Goal: Task Accomplishment & Management: Manage account settings

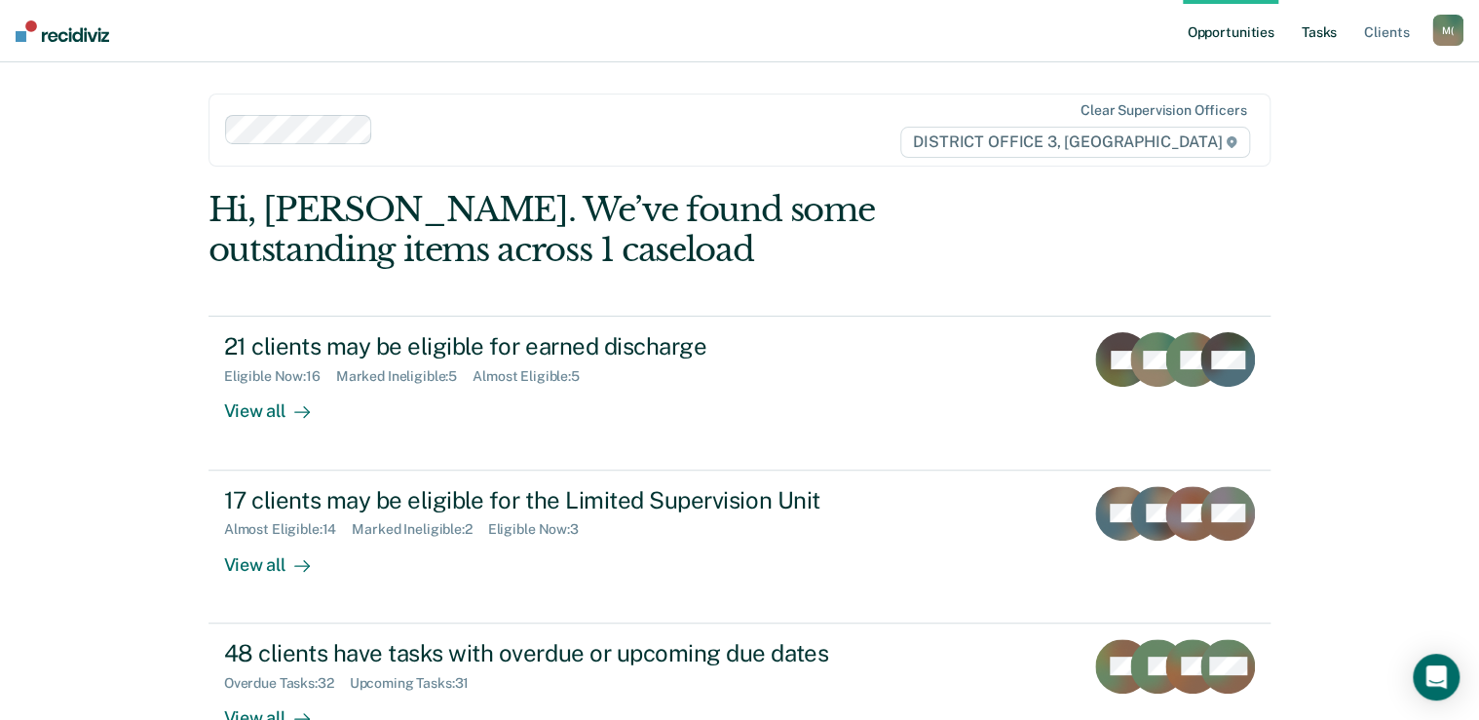
click at [1324, 35] on link "Tasks" at bounding box center [1319, 31] width 43 height 62
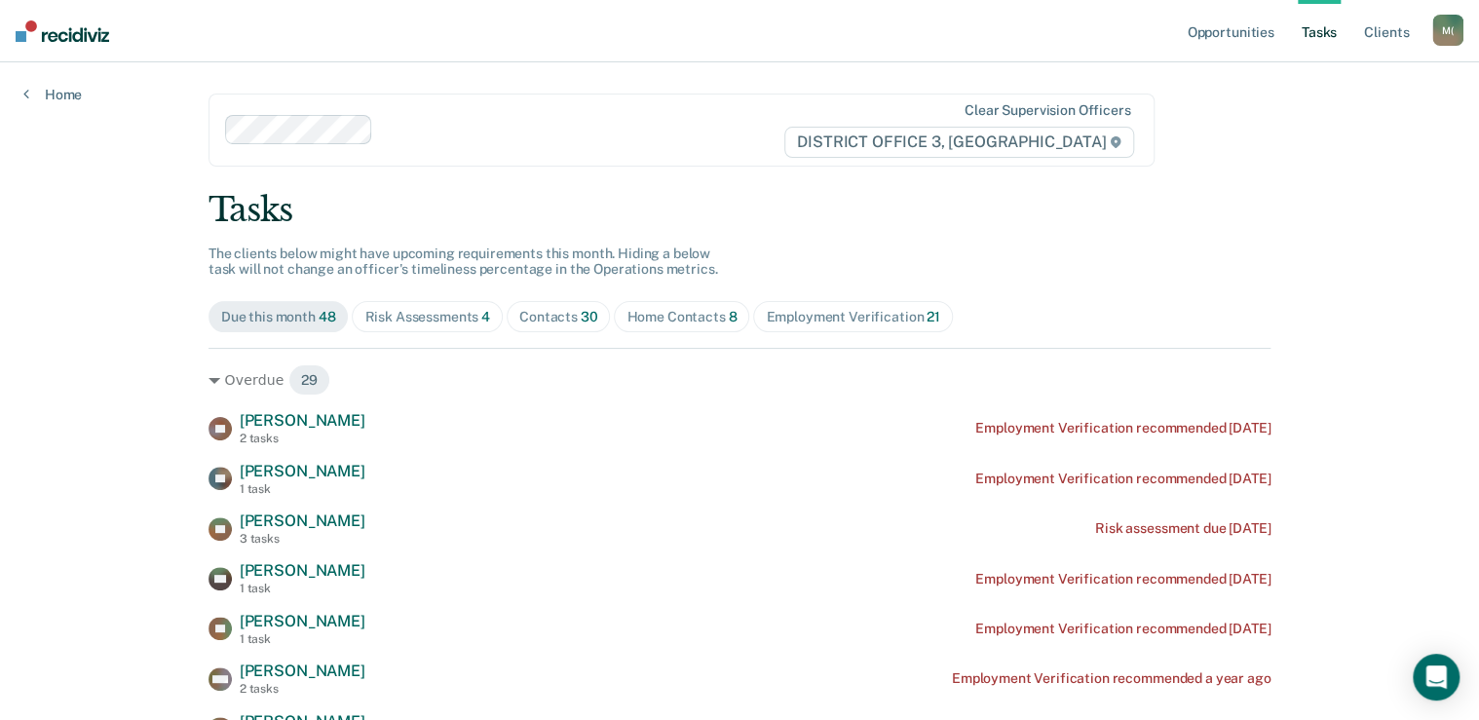
click at [462, 316] on div "Risk Assessments 4" at bounding box center [427, 317] width 126 height 17
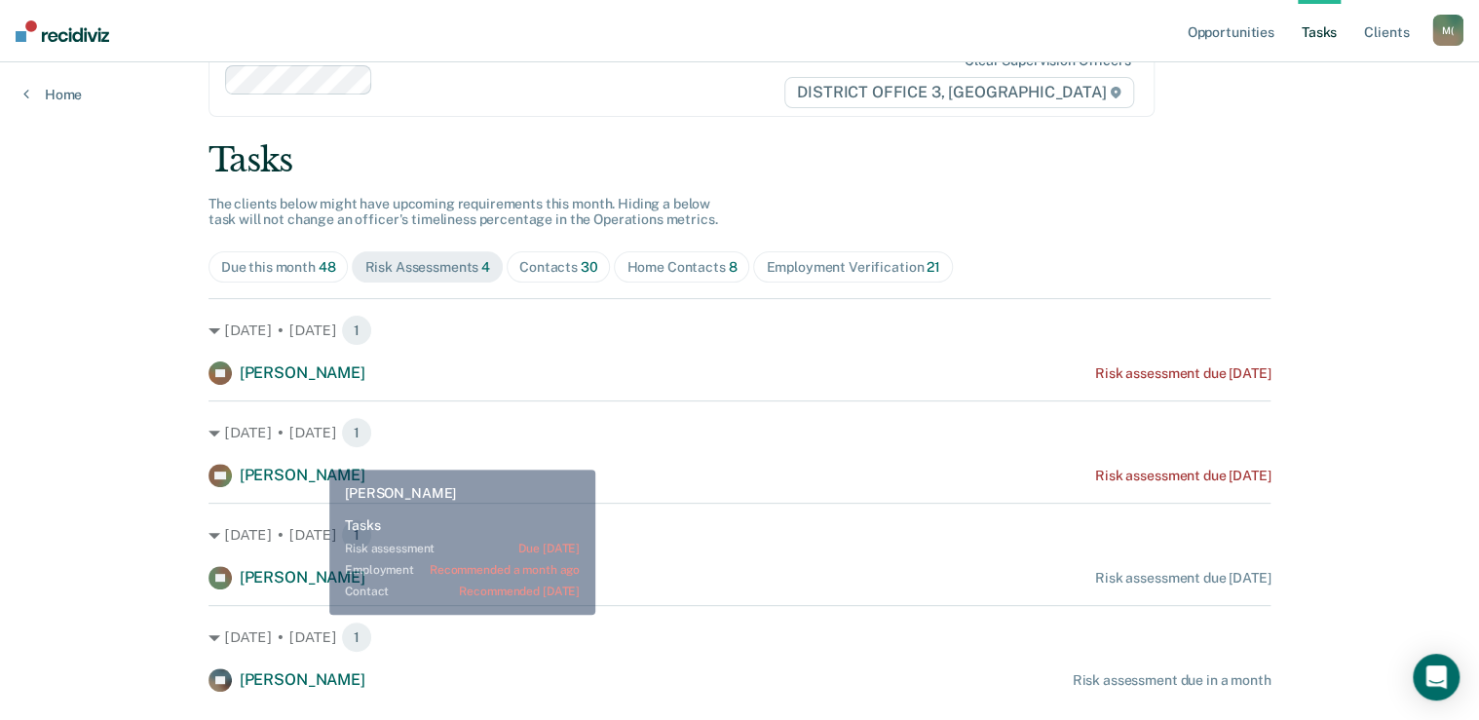
scroll to position [98, 0]
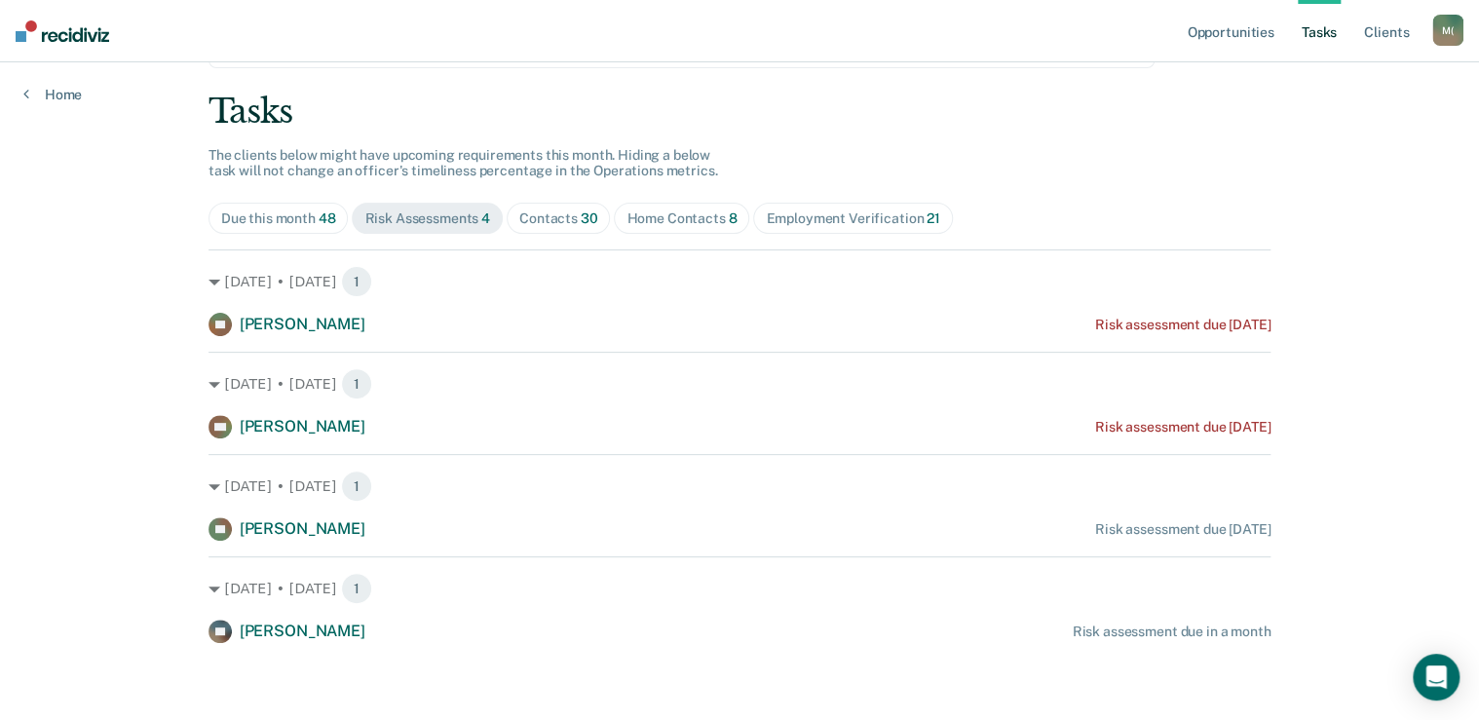
click at [655, 220] on div "Home Contacts 8" at bounding box center [682, 218] width 110 height 17
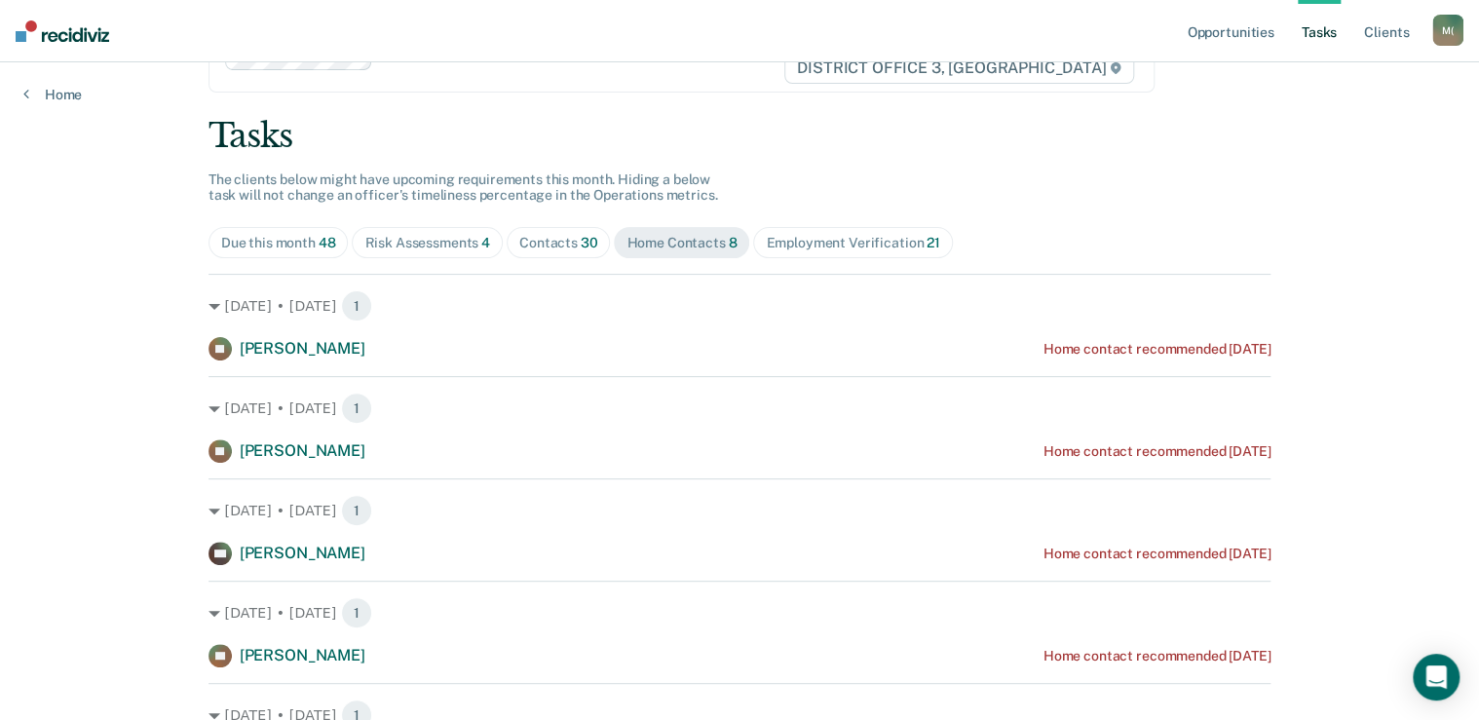
scroll to position [0, 0]
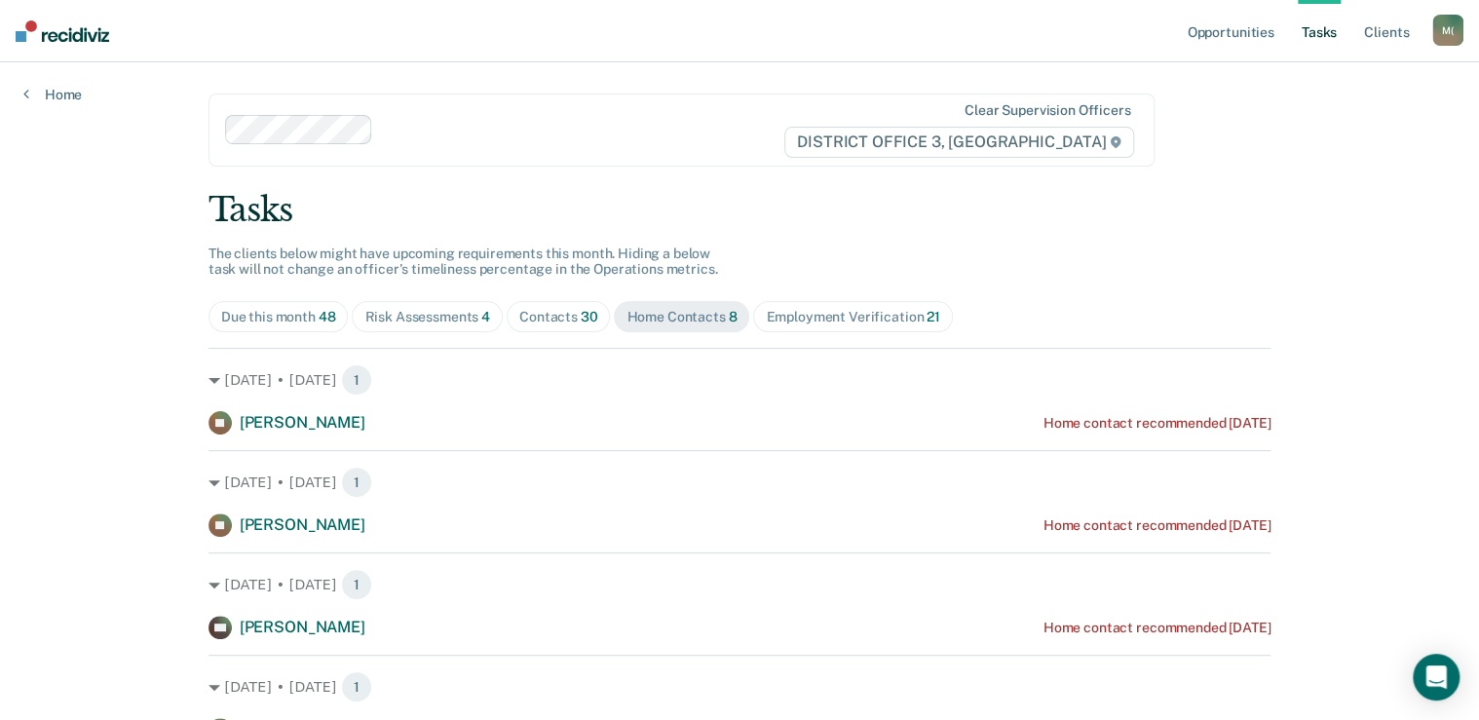
click at [549, 318] on div "Contacts 30" at bounding box center [558, 317] width 79 height 17
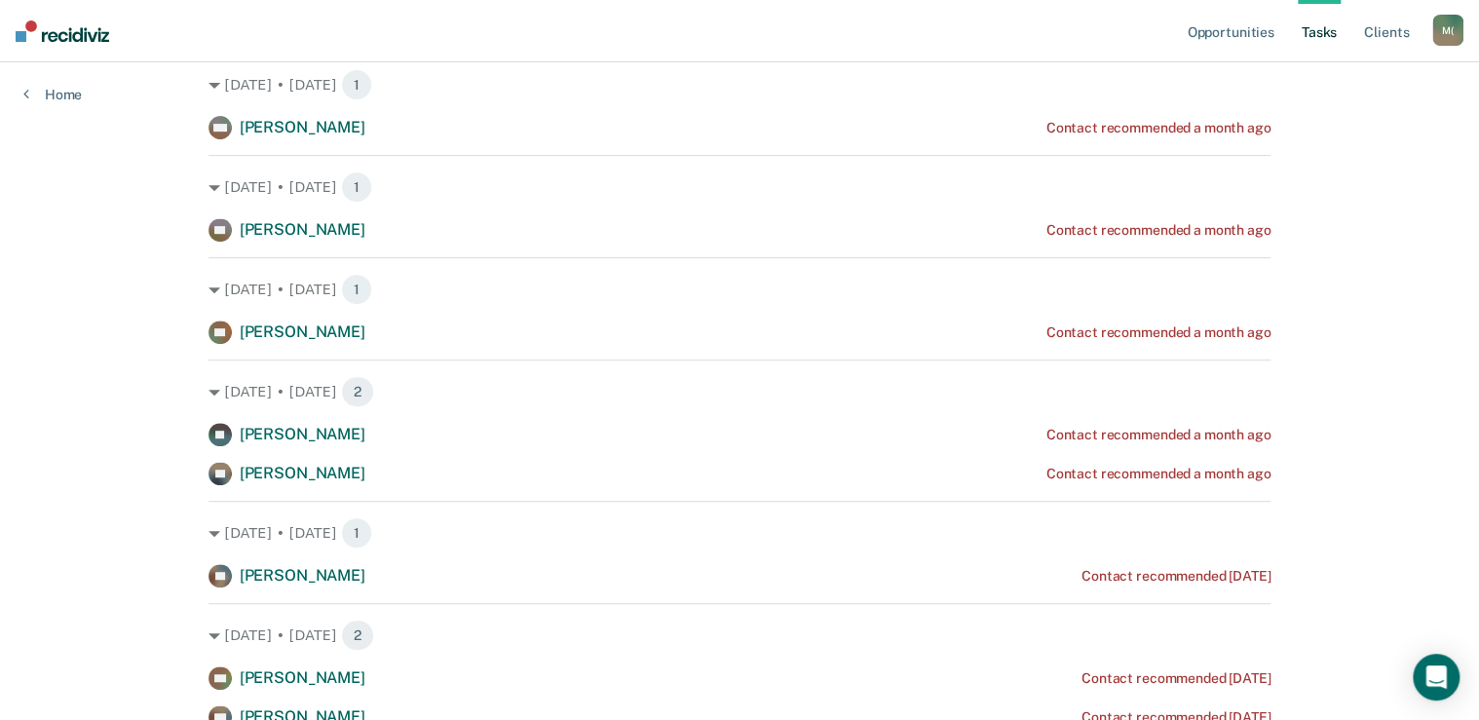
scroll to position [312, 0]
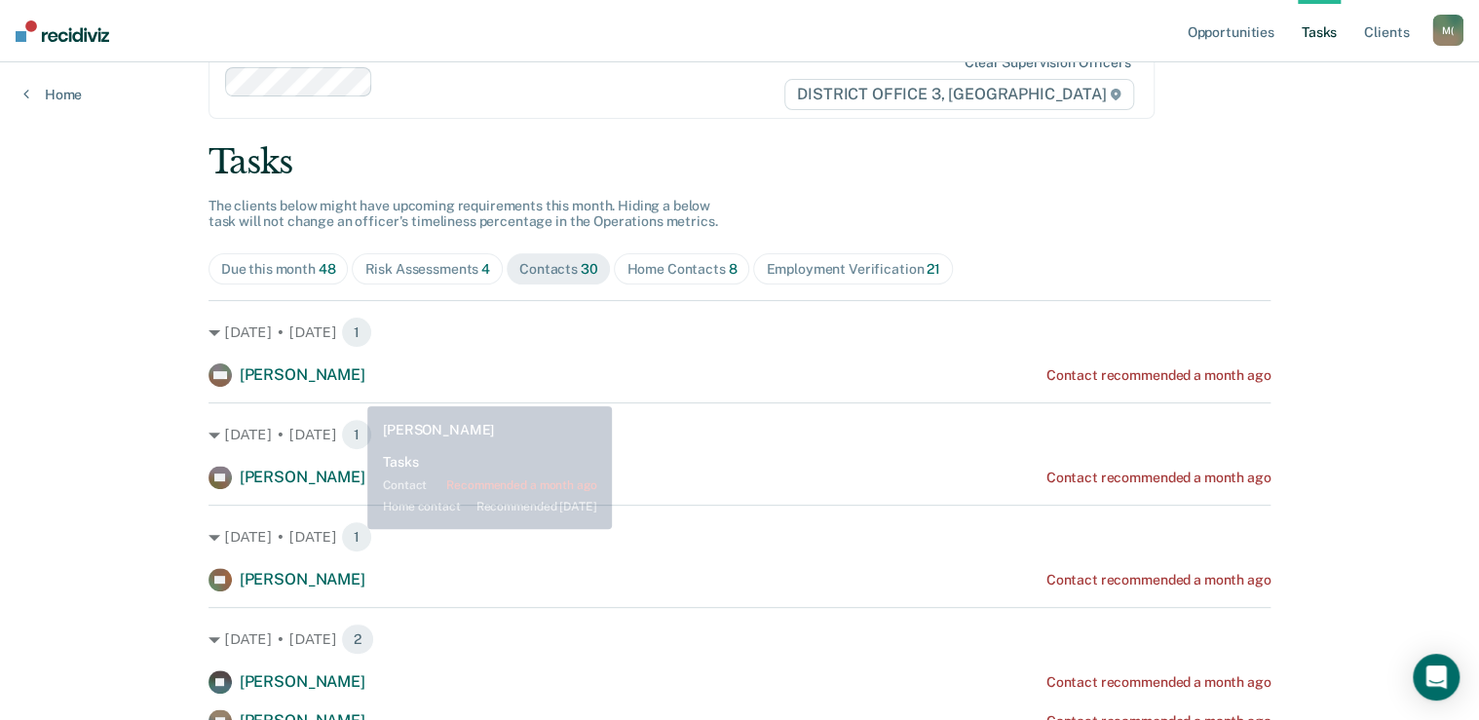
scroll to position [0, 0]
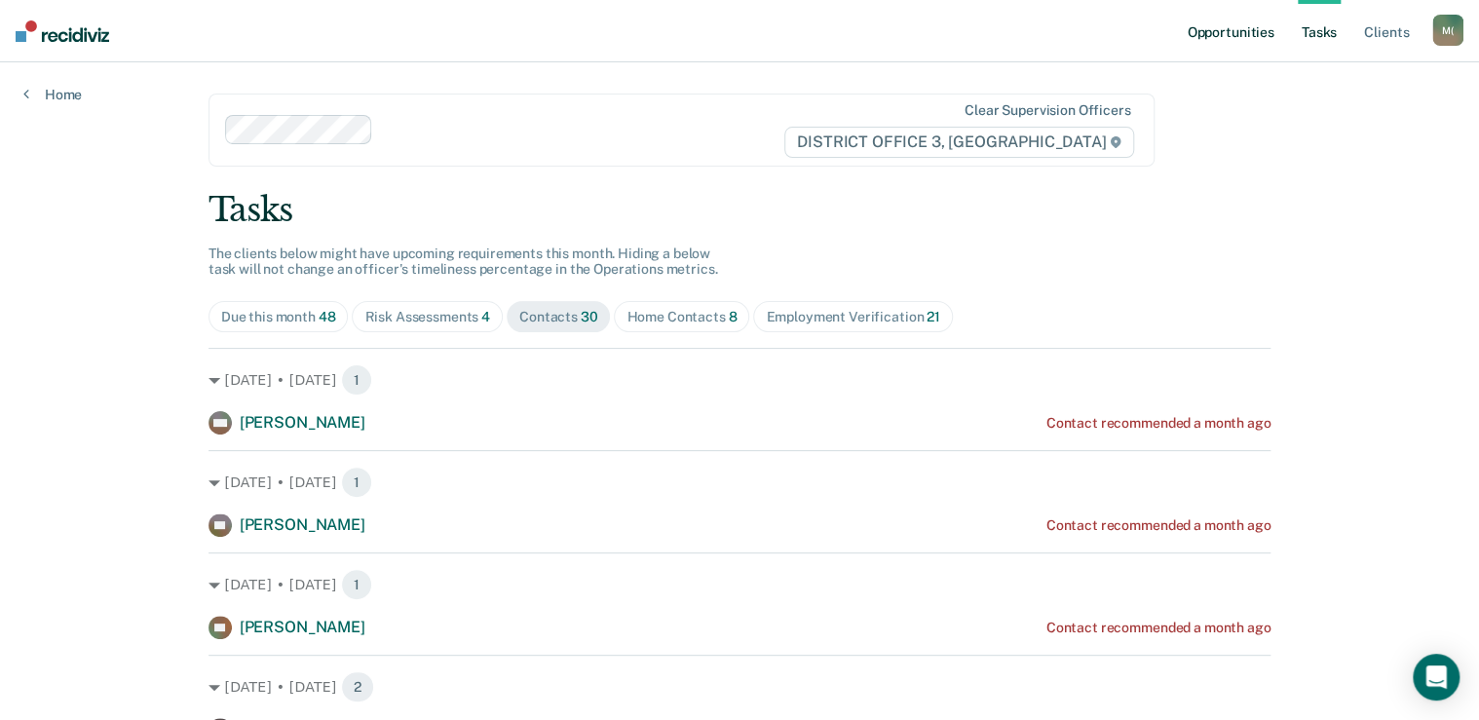
click at [1232, 38] on link "Opportunities" at bounding box center [1230, 31] width 95 height 62
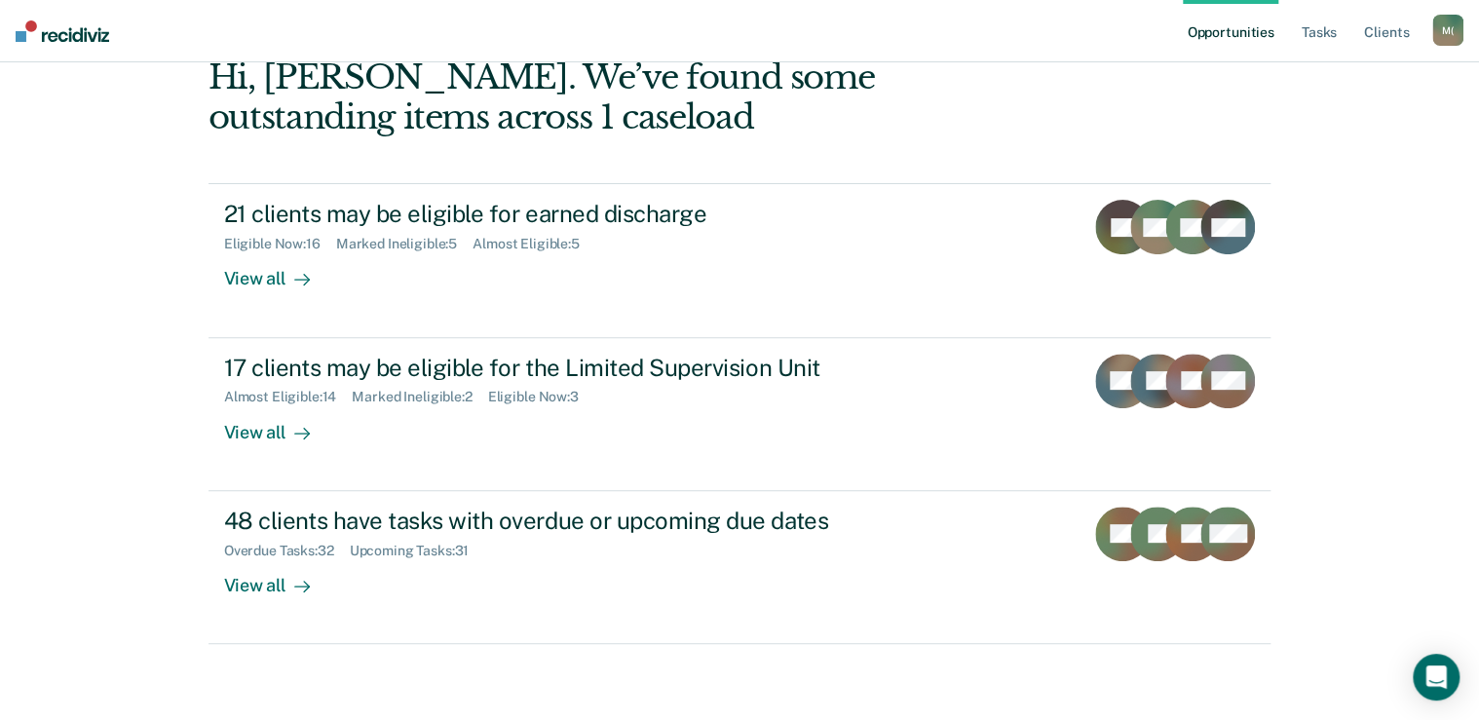
scroll to position [133, 0]
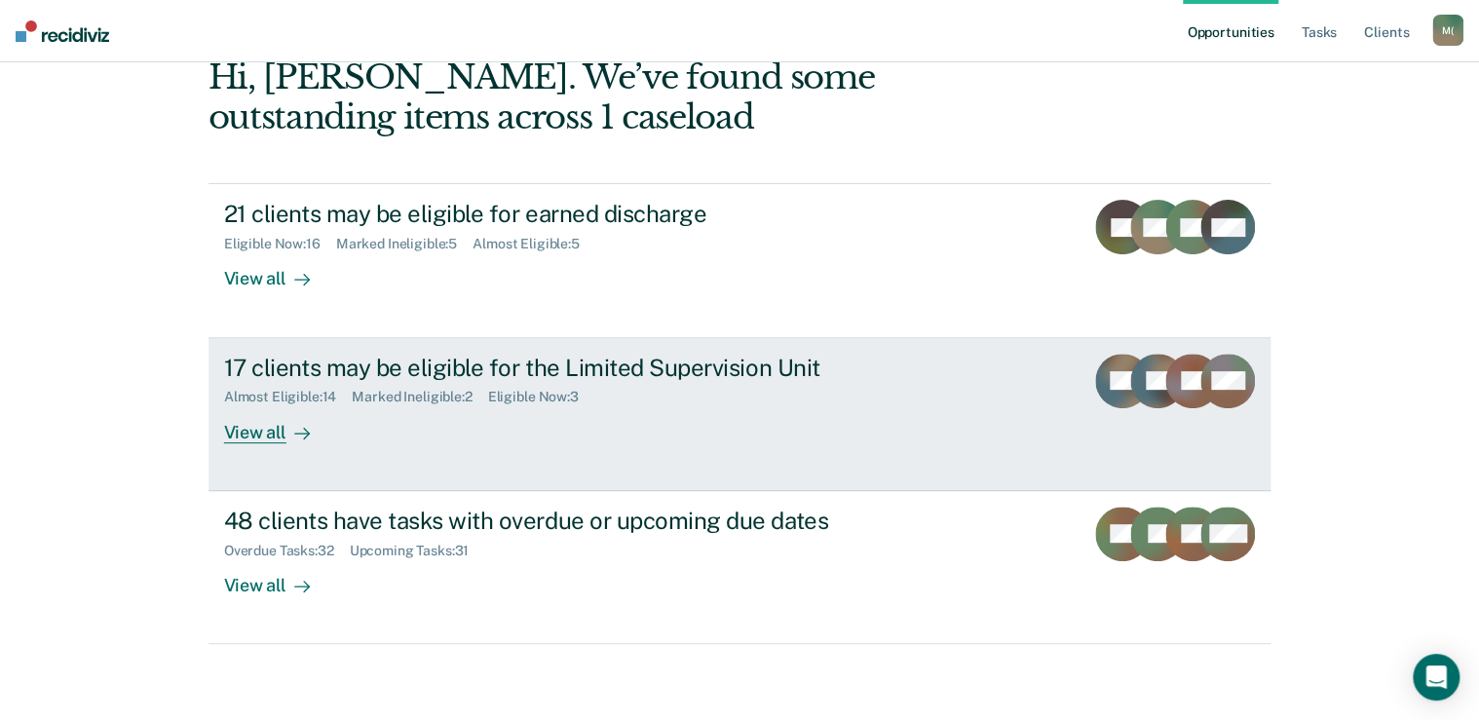
click at [237, 436] on div "View all" at bounding box center [278, 424] width 109 height 38
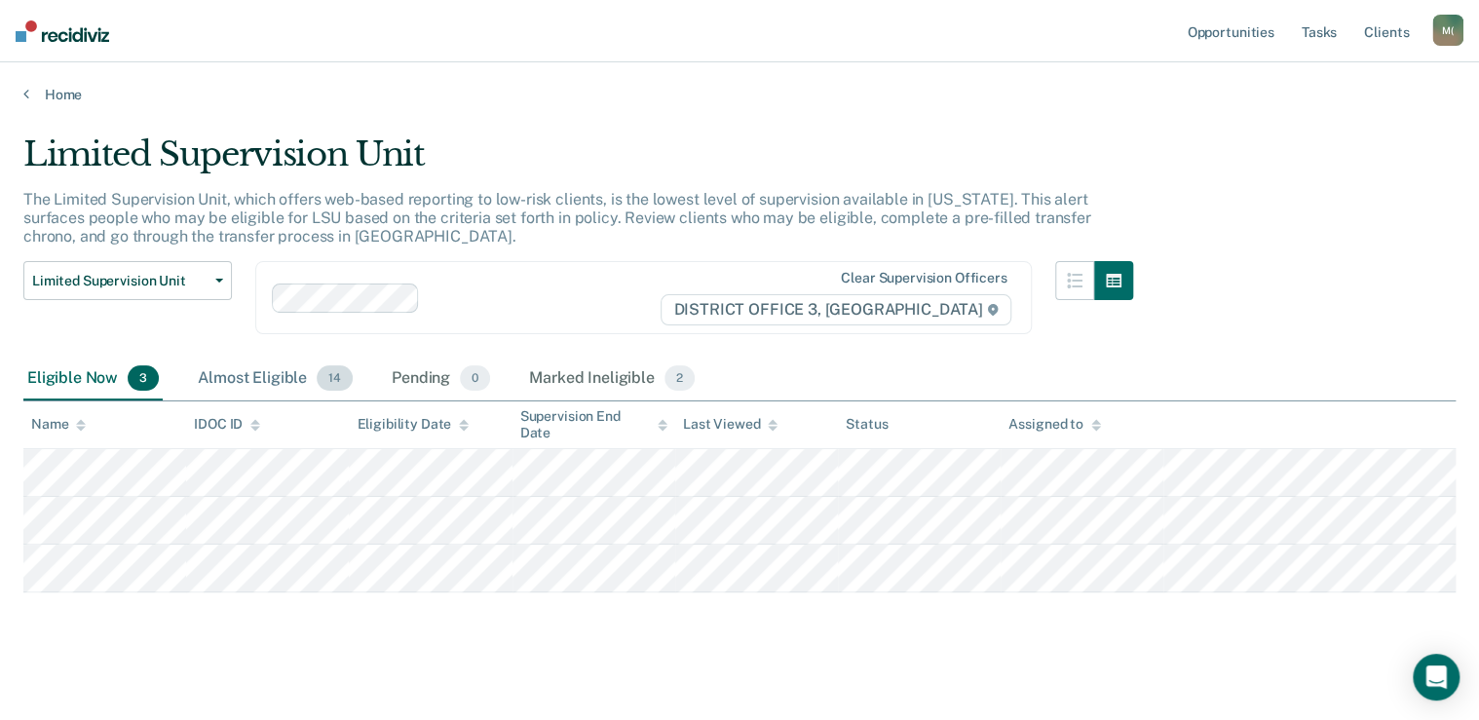
click at [234, 369] on div "Almost Eligible 14" at bounding box center [275, 379] width 163 height 43
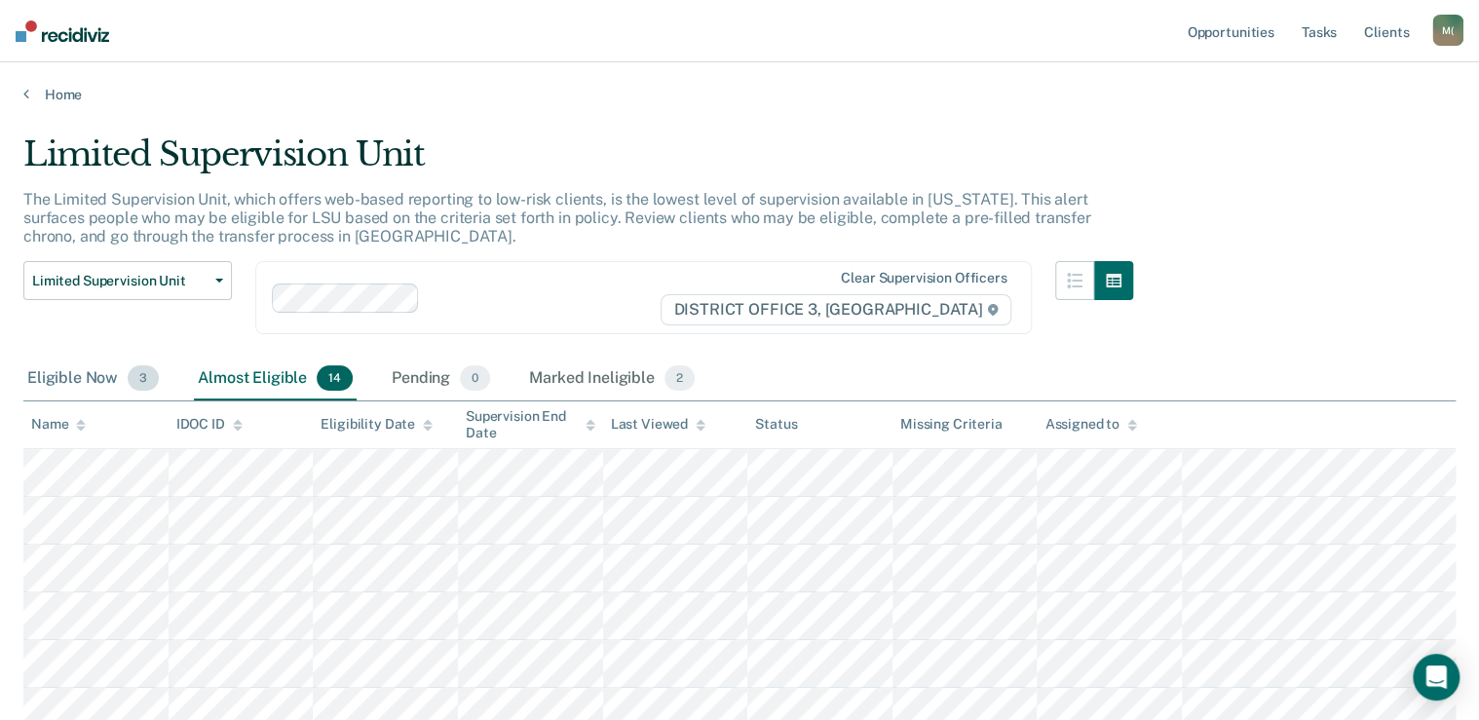
click at [86, 367] on div "Eligible Now 3" at bounding box center [92, 379] width 139 height 43
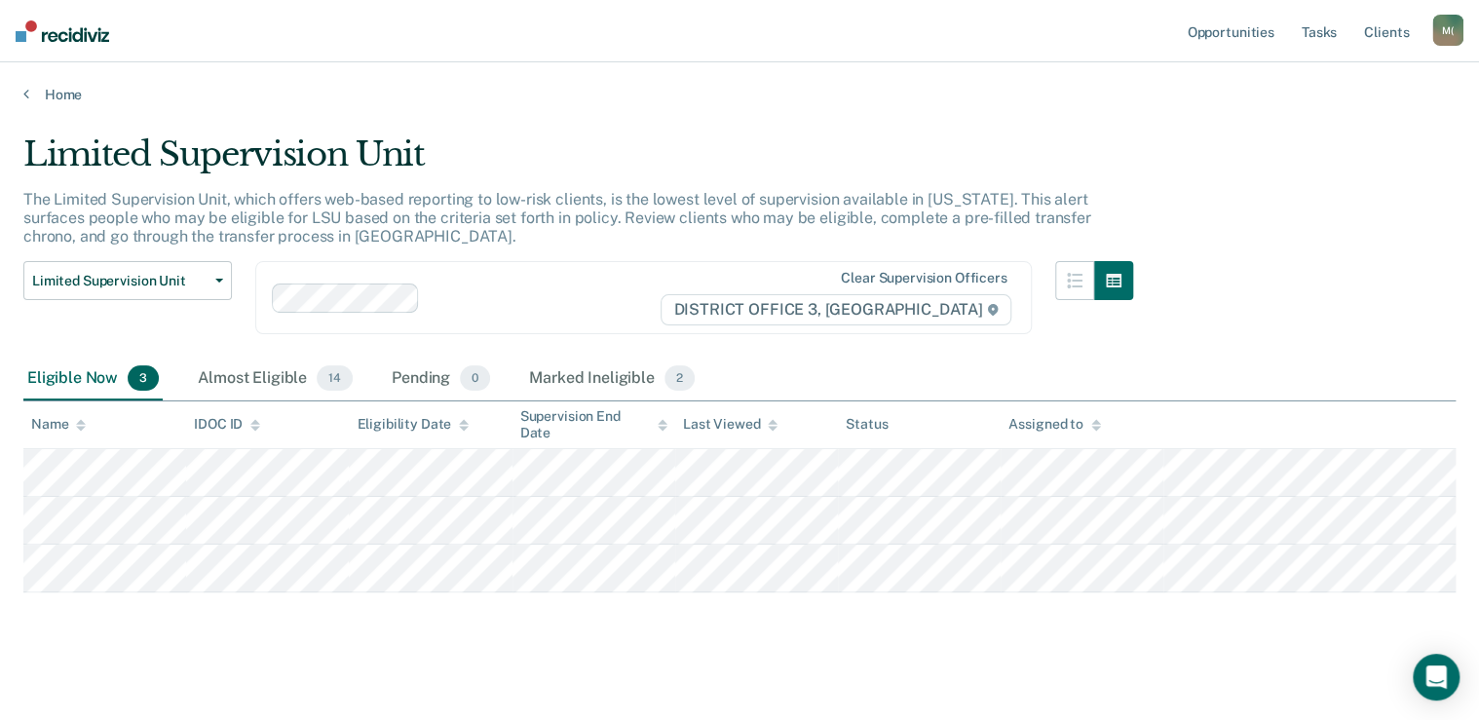
scroll to position [133, 0]
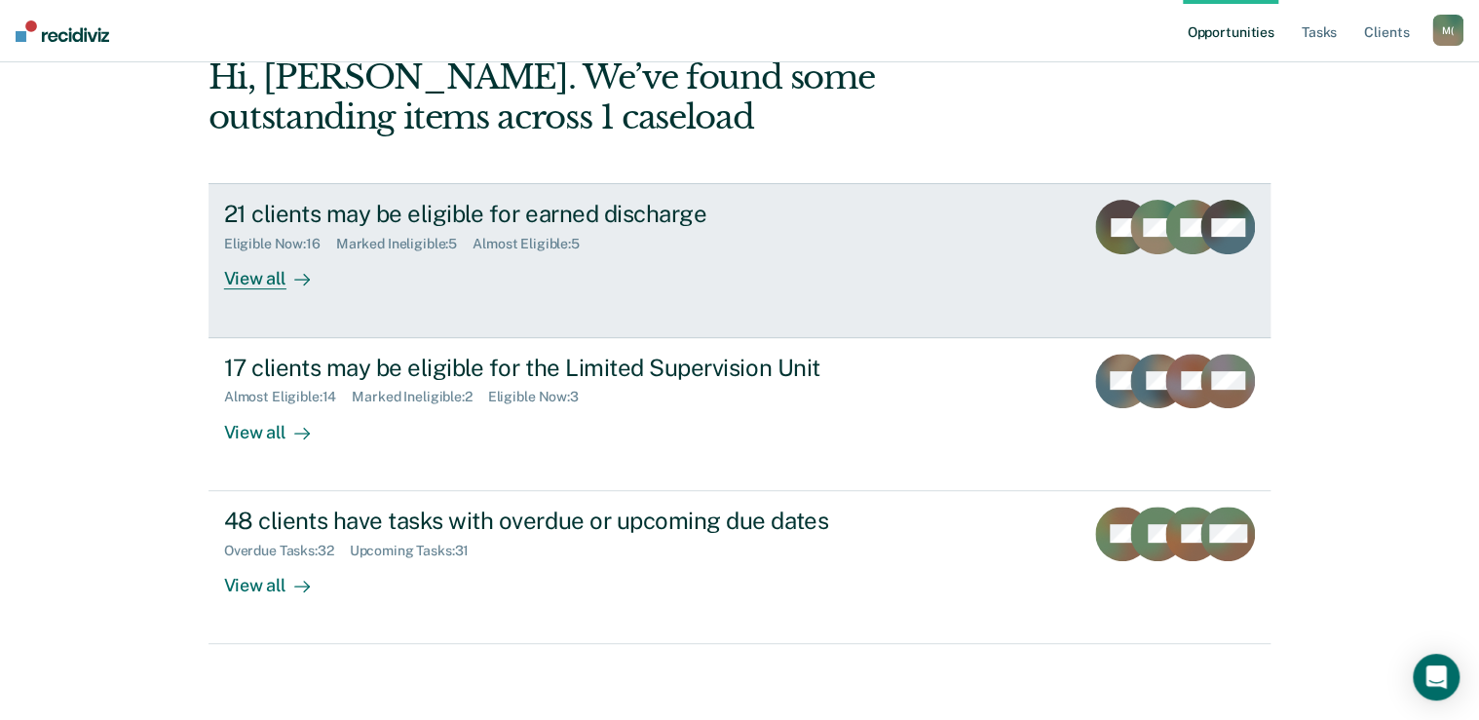
click at [313, 217] on div "21 clients may be eligible for earned discharge" at bounding box center [566, 214] width 684 height 28
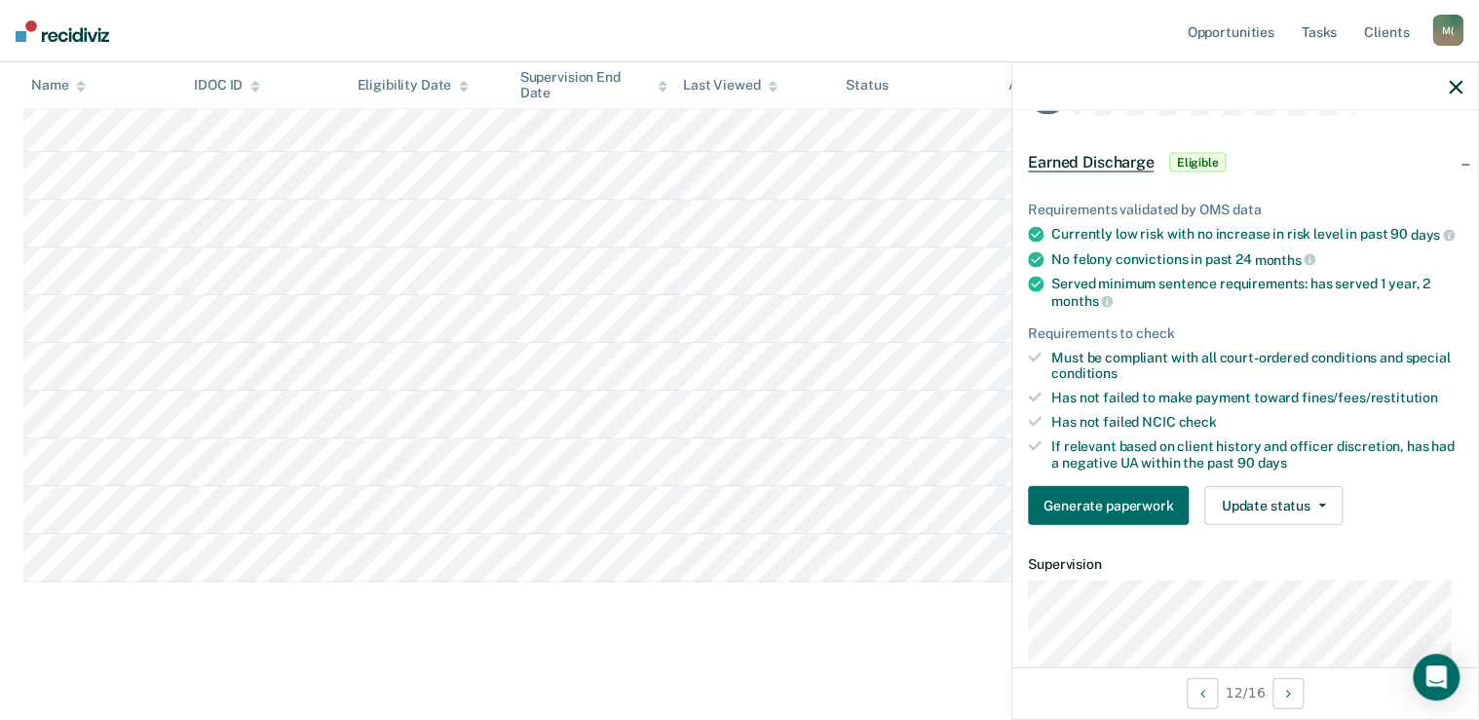
scroll to position [312, 0]
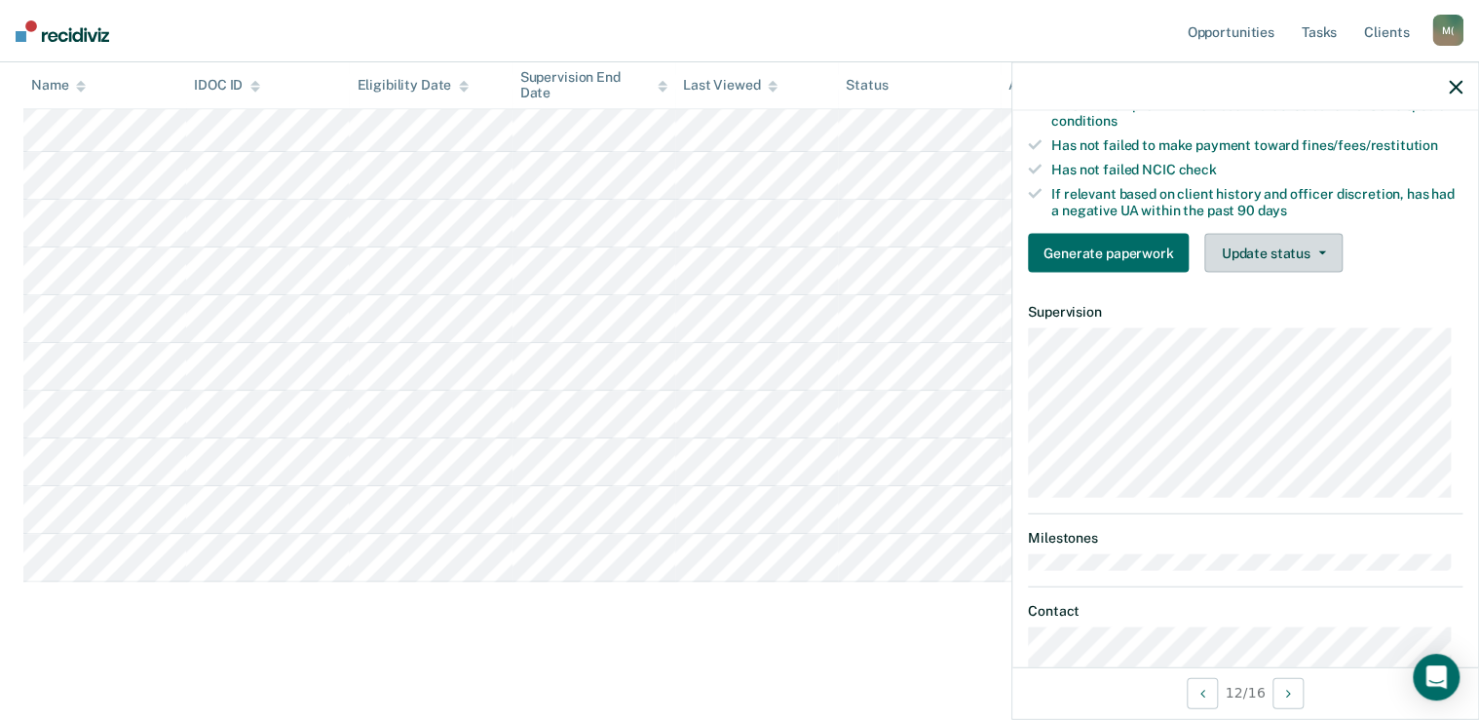
click at [1251, 249] on button "Update status" at bounding box center [1272, 253] width 137 height 39
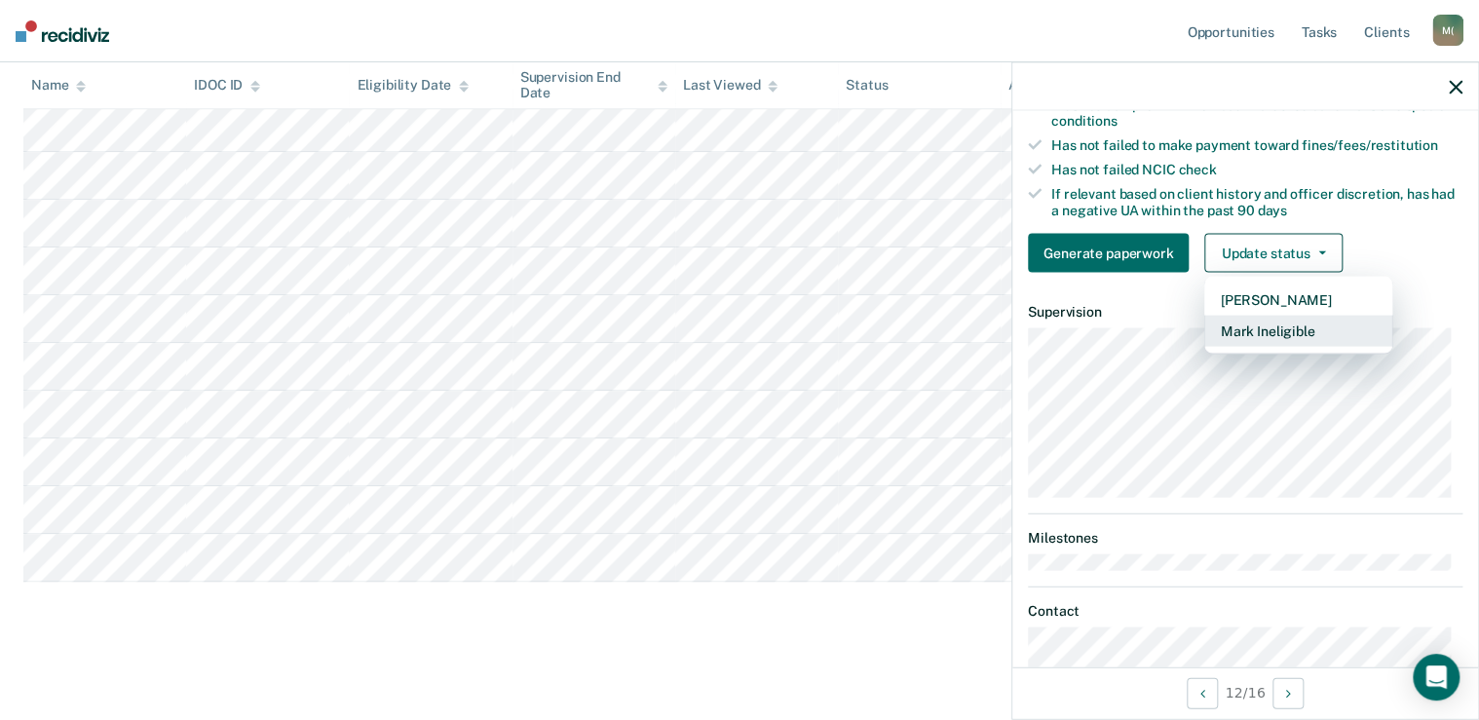
click at [1242, 333] on button "Mark Ineligible" at bounding box center [1298, 331] width 188 height 31
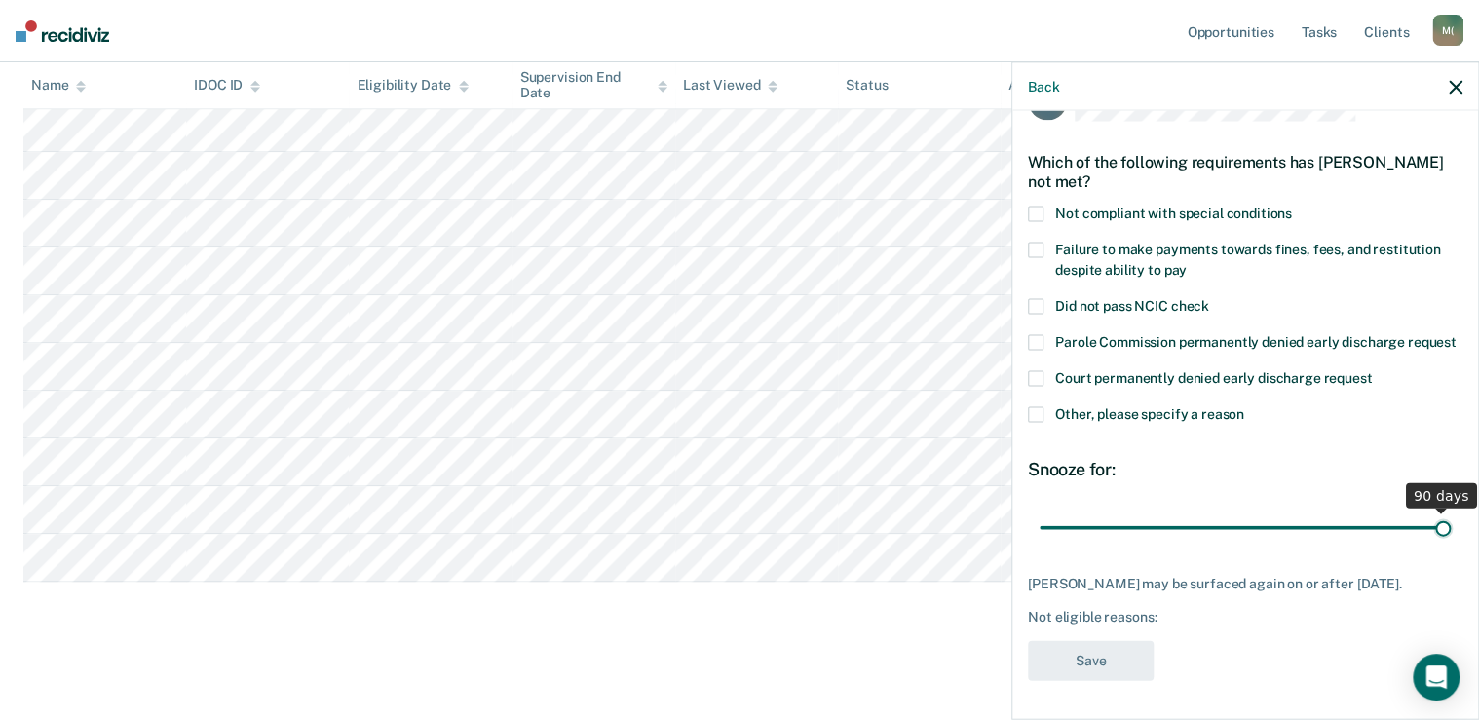
drag, startPoint x: 1165, startPoint y: 532, endPoint x: 1486, endPoint y: 534, distance: 321.6
type input "90"
click at [1451, 534] on input "range" at bounding box center [1245, 528] width 411 height 34
click at [1051, 406] on label "Other, please specify a reason" at bounding box center [1245, 416] width 435 height 20
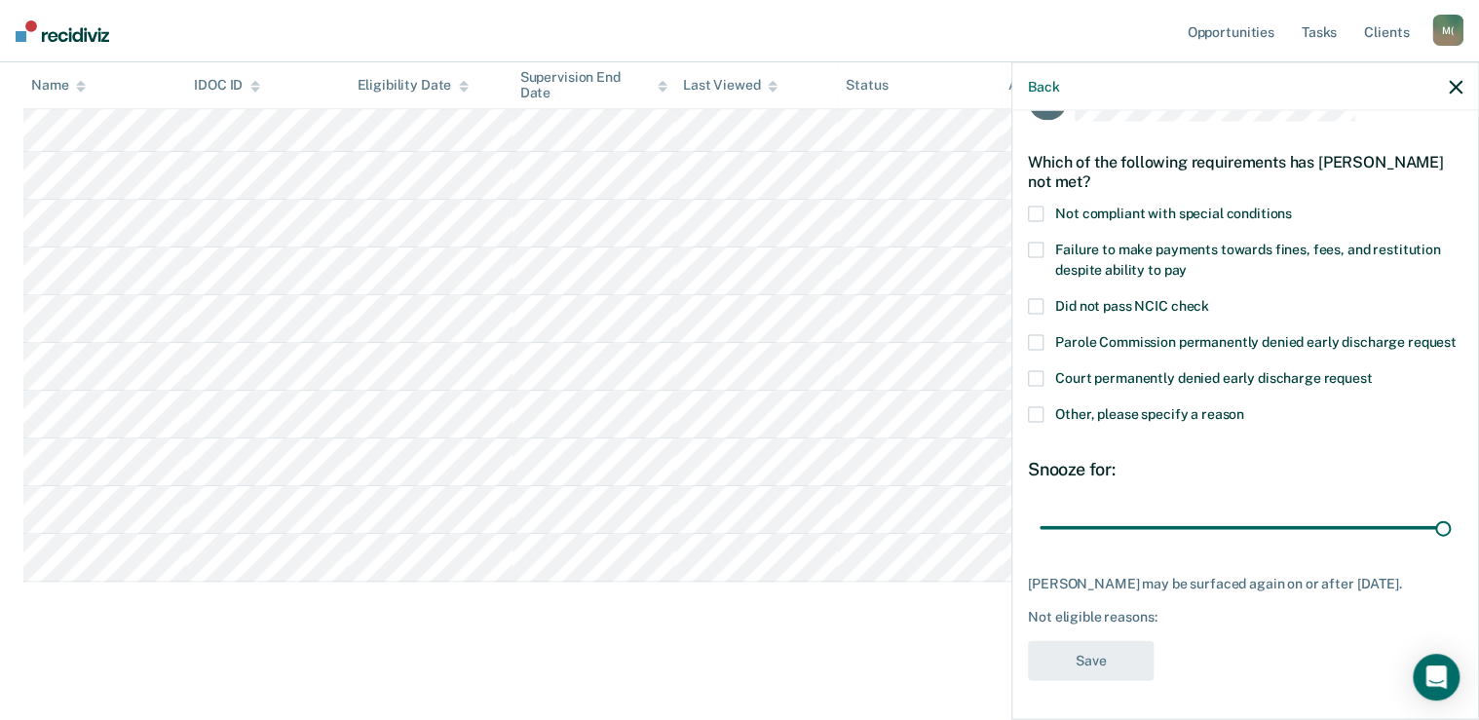
click at [1244, 406] on input "Other, please specify a reason" at bounding box center [1244, 406] width 0 height 0
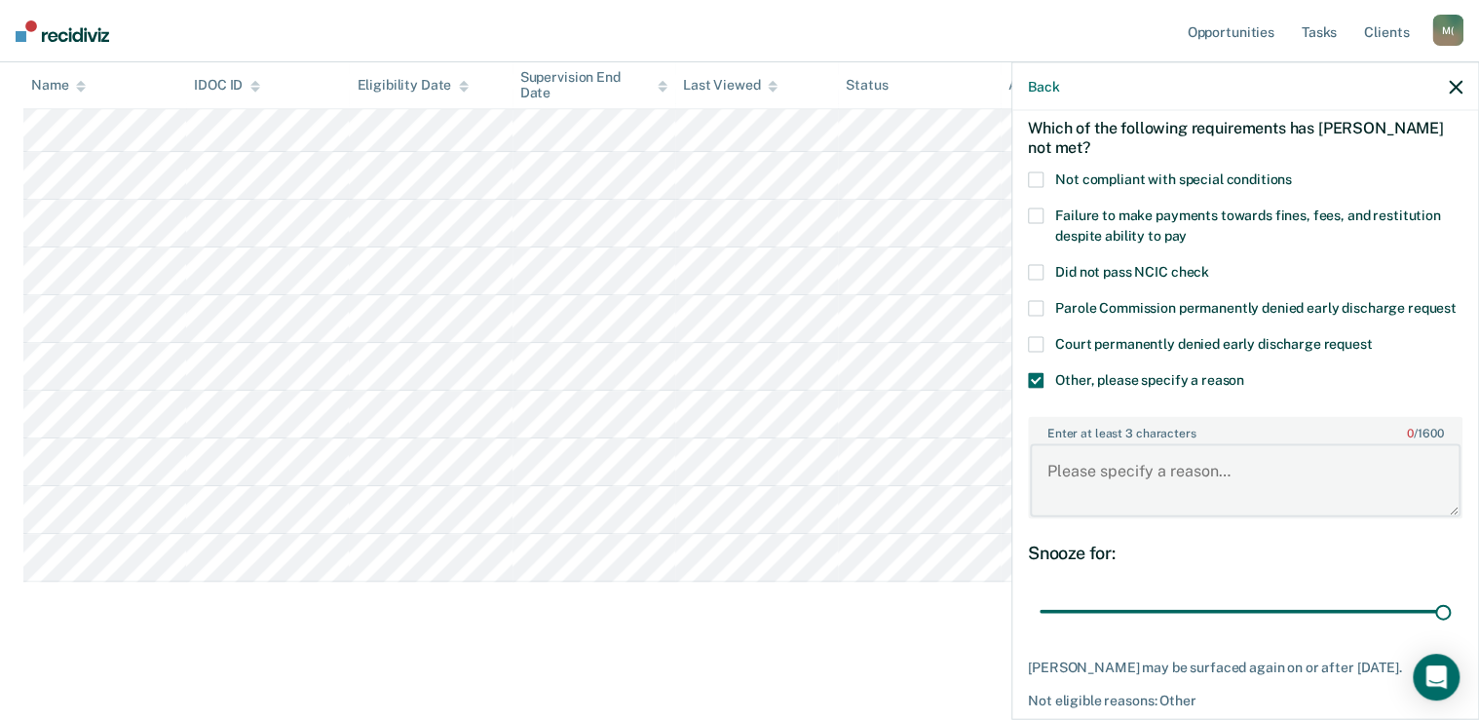
click at [1107, 474] on textarea "Enter at least 3 characters 0 / 1600" at bounding box center [1245, 480] width 431 height 72
drag, startPoint x: 1302, startPoint y: 498, endPoint x: 1244, endPoint y: 518, distance: 61.0
click at [1187, 563] on div "Snooze for:" at bounding box center [1245, 552] width 435 height 21
click at [1309, 487] on textarea "actively using within last year and sitll doing treatment" at bounding box center [1245, 480] width 431 height 72
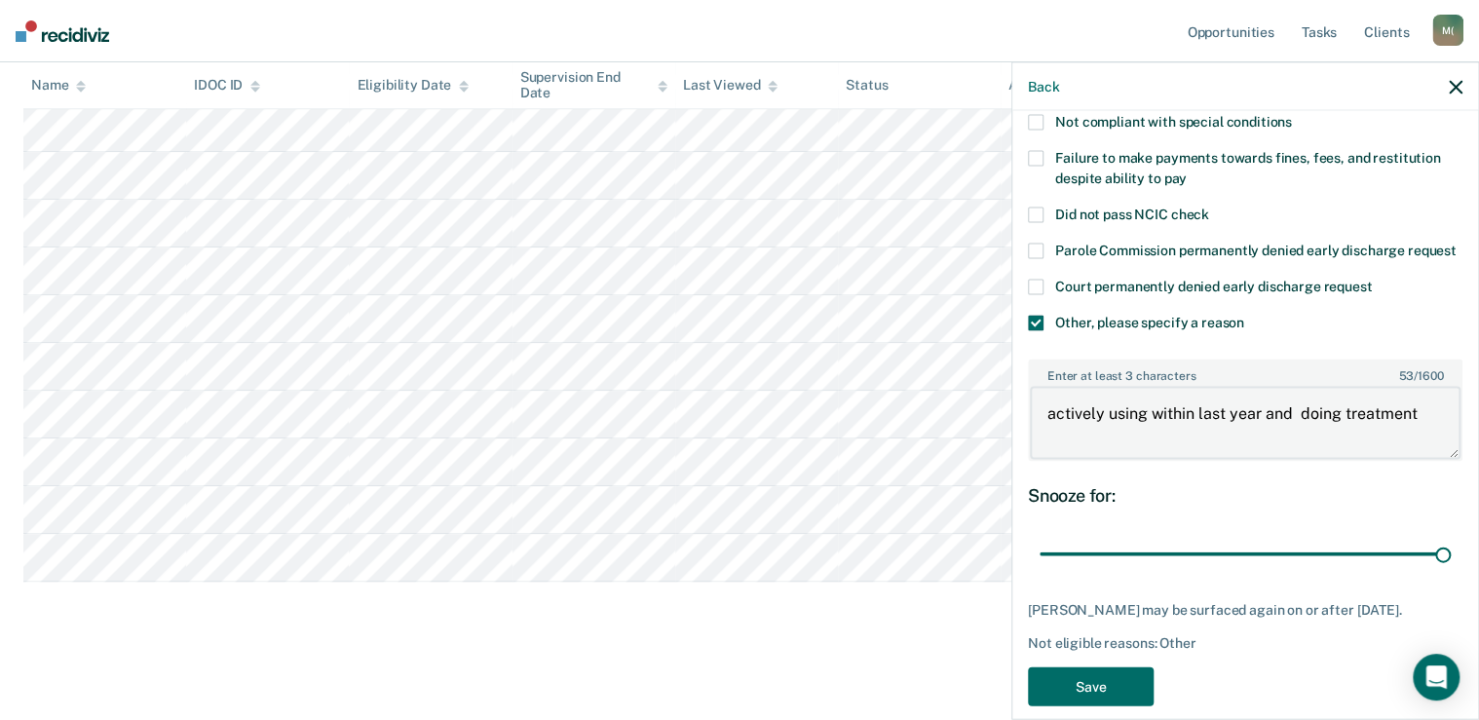
scroll to position [204, 0]
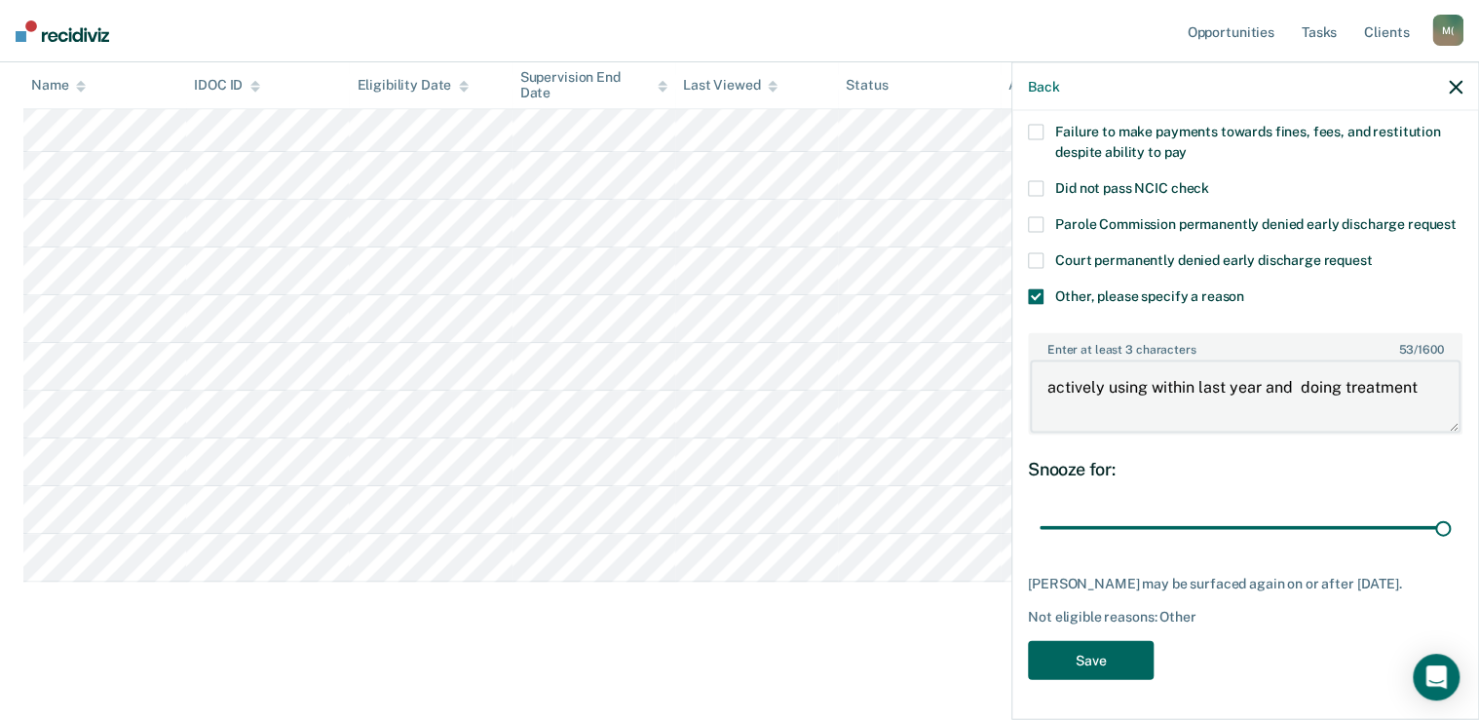
type textarea "actively using within last year and doing treatment"
click at [1067, 662] on button "Save" at bounding box center [1091, 660] width 126 height 40
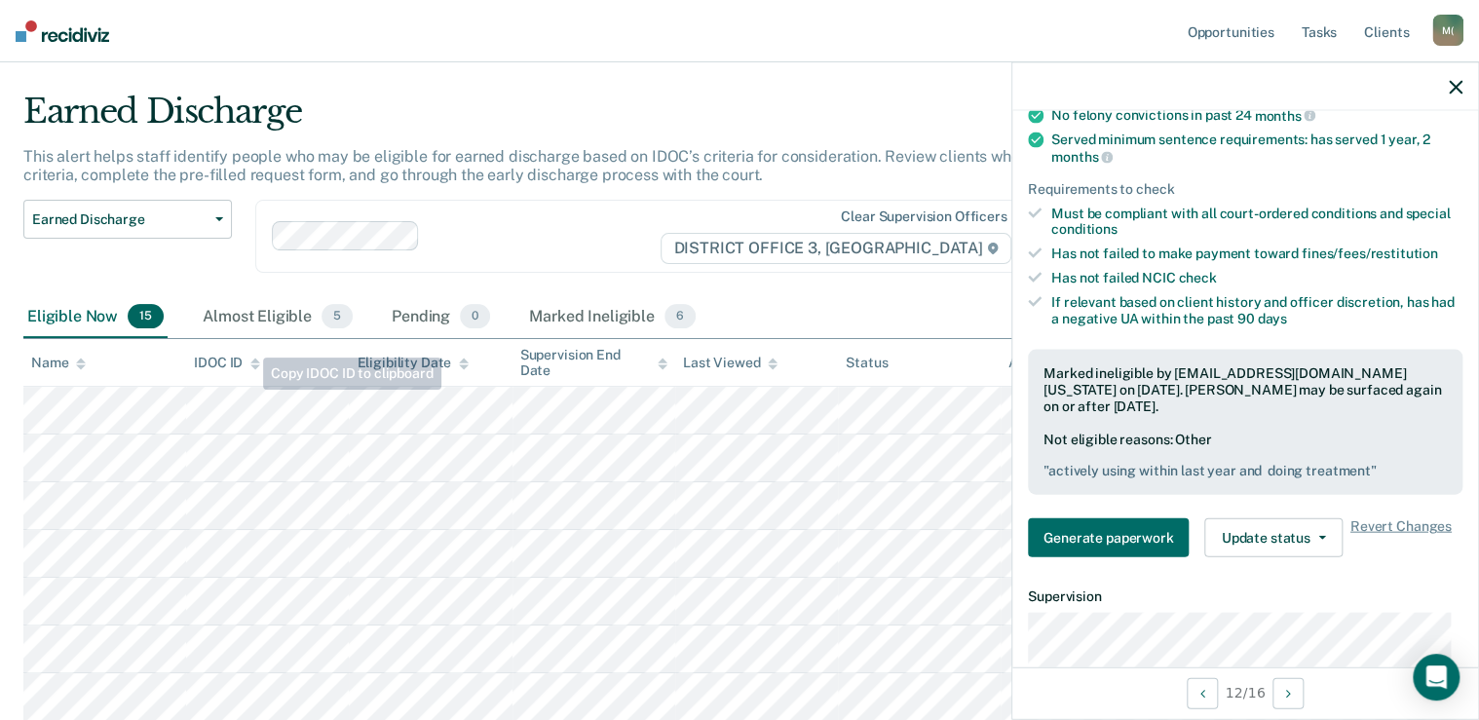
scroll to position [0, 0]
